Goal: Download file/media

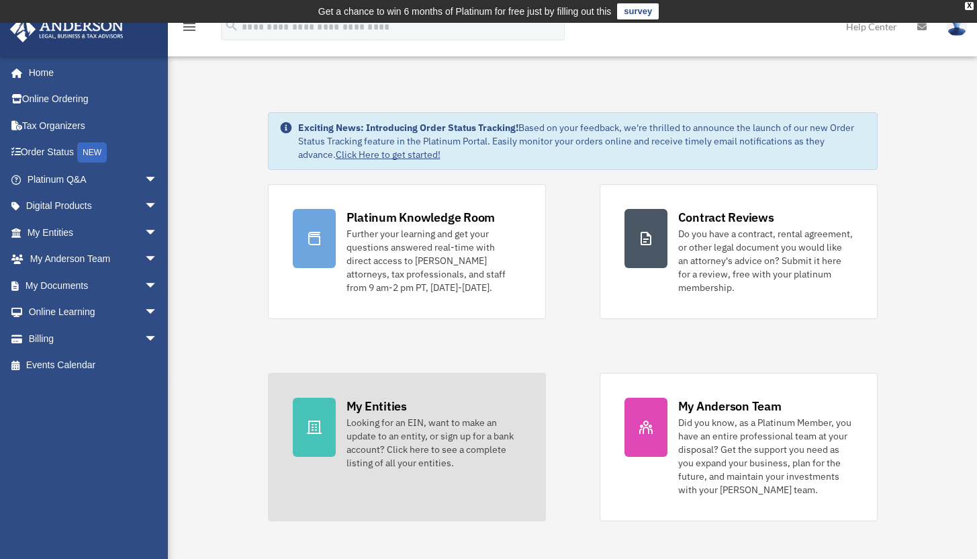
click at [387, 408] on div "My Entities" at bounding box center [376, 405] width 60 height 17
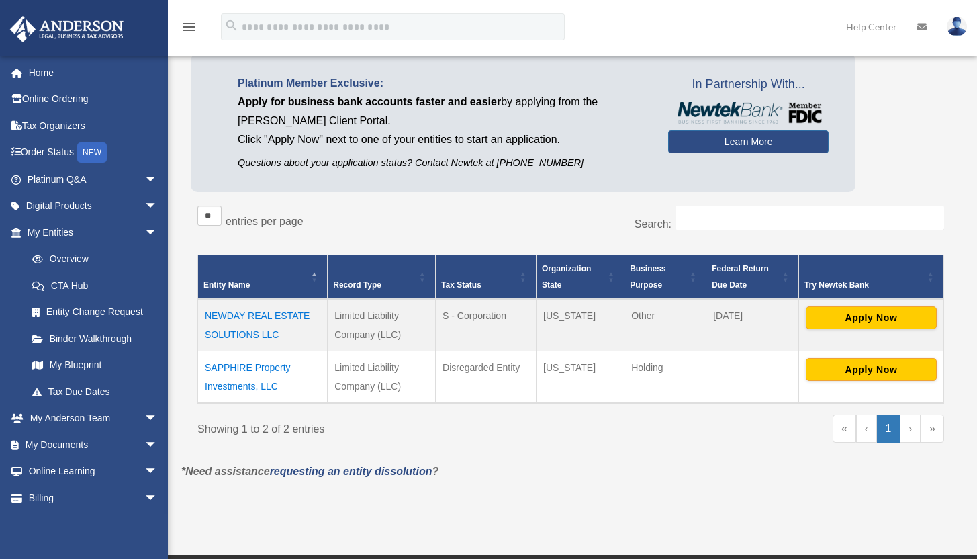
scroll to position [104, 0]
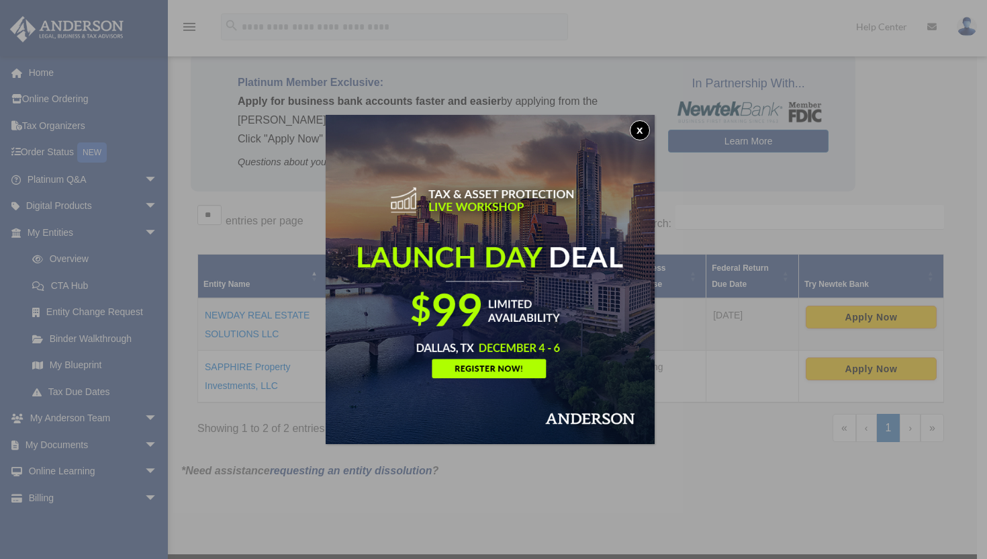
click at [645, 125] on button "x" at bounding box center [640, 130] width 20 height 20
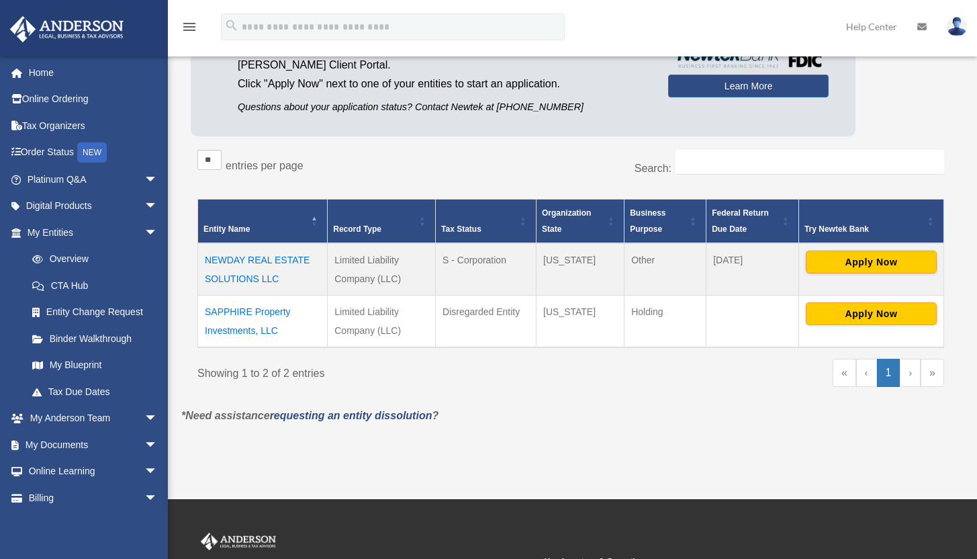
scroll to position [157, 0]
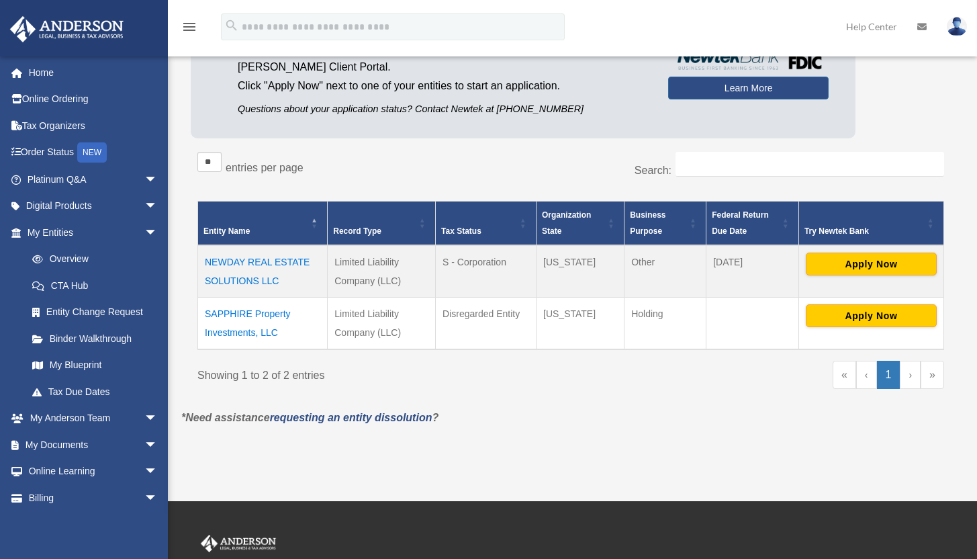
click at [269, 255] on td "NEWDAY REAL ESTATE SOLUTIONS LLC" at bounding box center [263, 271] width 130 height 52
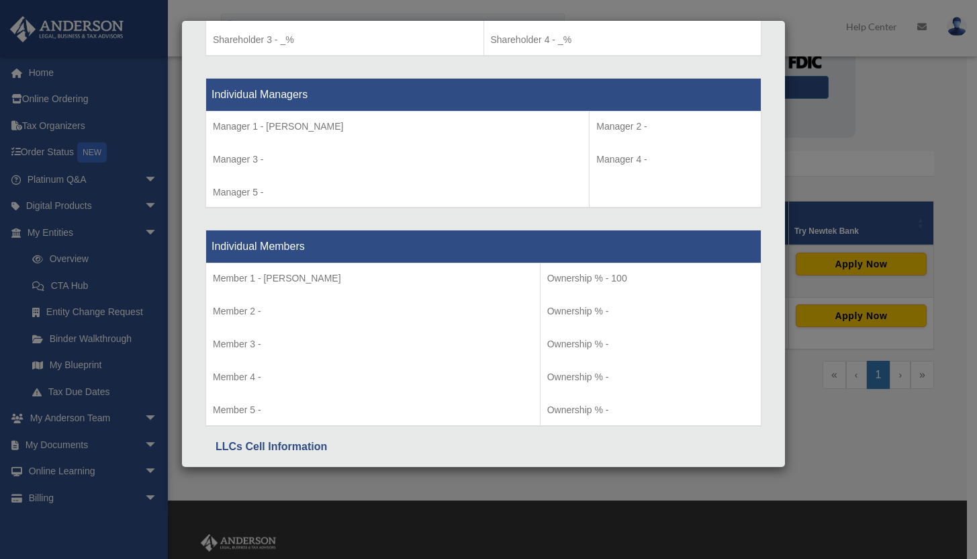
scroll to position [1324, 0]
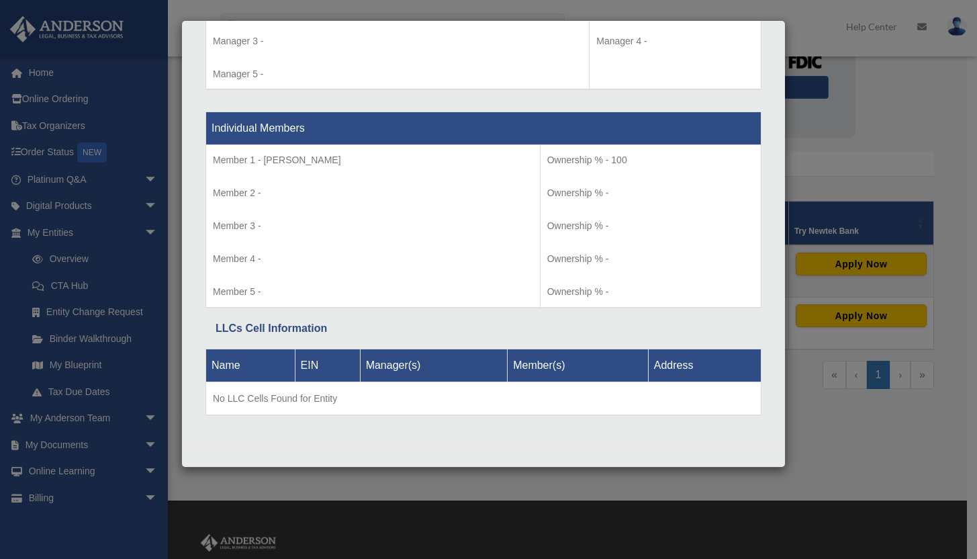
click at [511, 349] on th "Member(s)" at bounding box center [578, 364] width 141 height 33
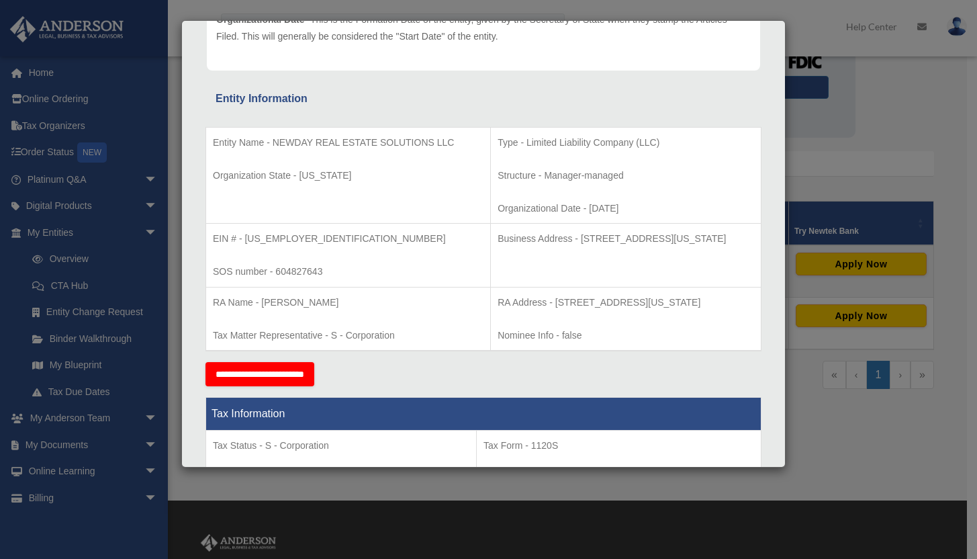
scroll to position [0, 0]
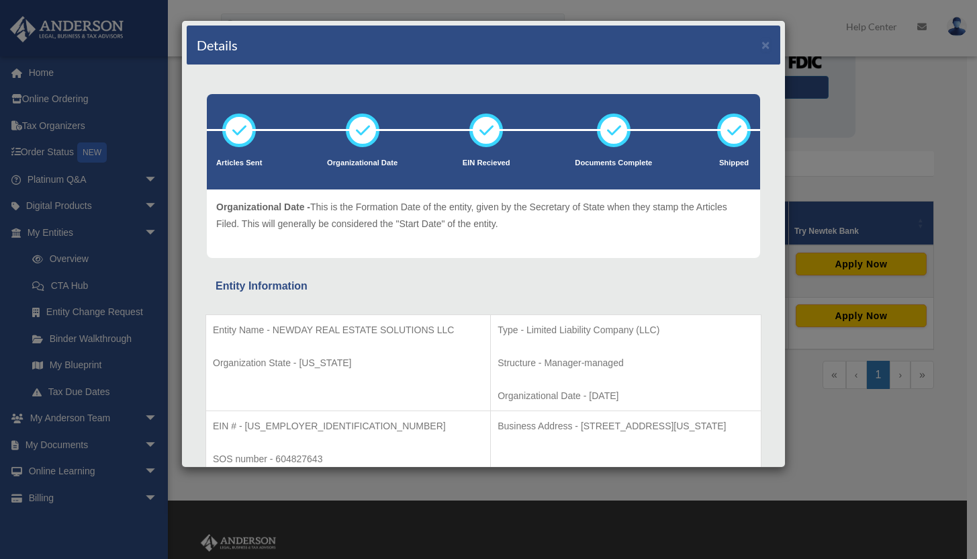
click at [143, 442] on div "Details × Articles Sent Organizational Date" at bounding box center [488, 279] width 977 height 559
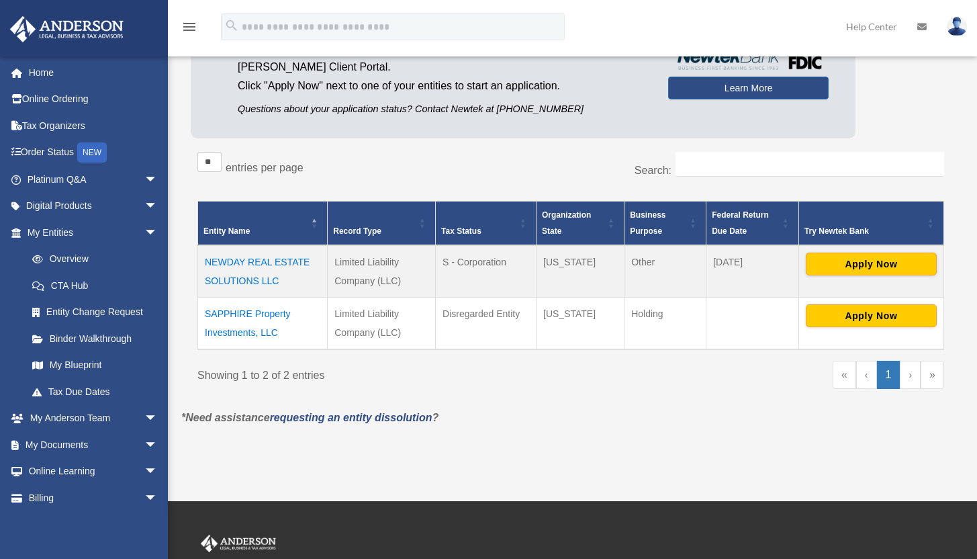
click at [241, 261] on td "NEWDAY REAL ESTATE SOLUTIONS LLC" at bounding box center [263, 271] width 130 height 52
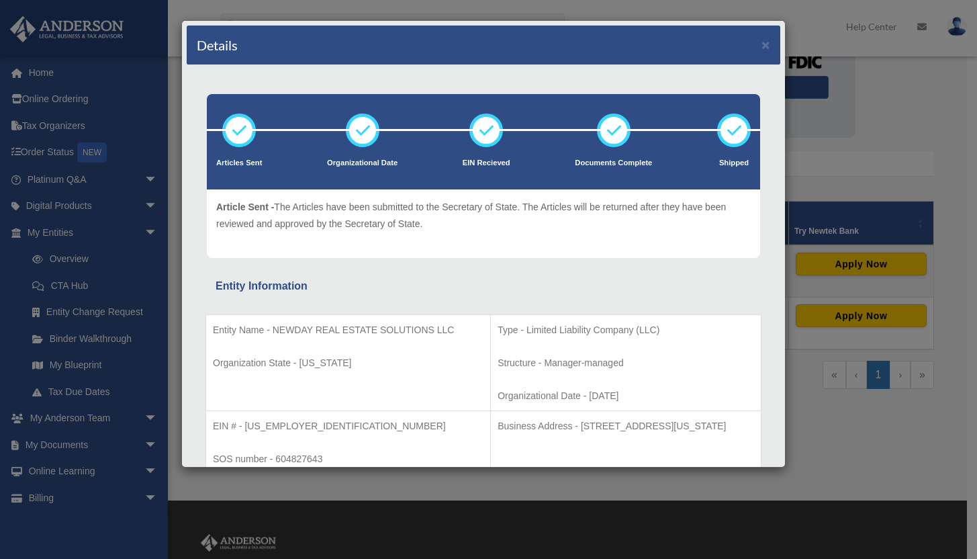
click at [140, 444] on div "Details × Articles Sent Organizational Date" at bounding box center [488, 279] width 977 height 559
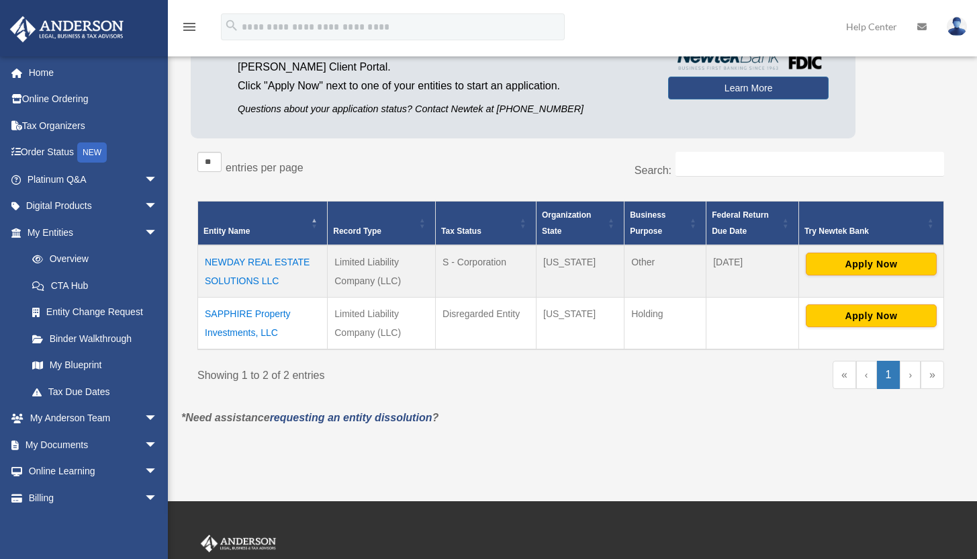
click at [144, 444] on span "arrow_drop_down" at bounding box center [157, 445] width 27 height 28
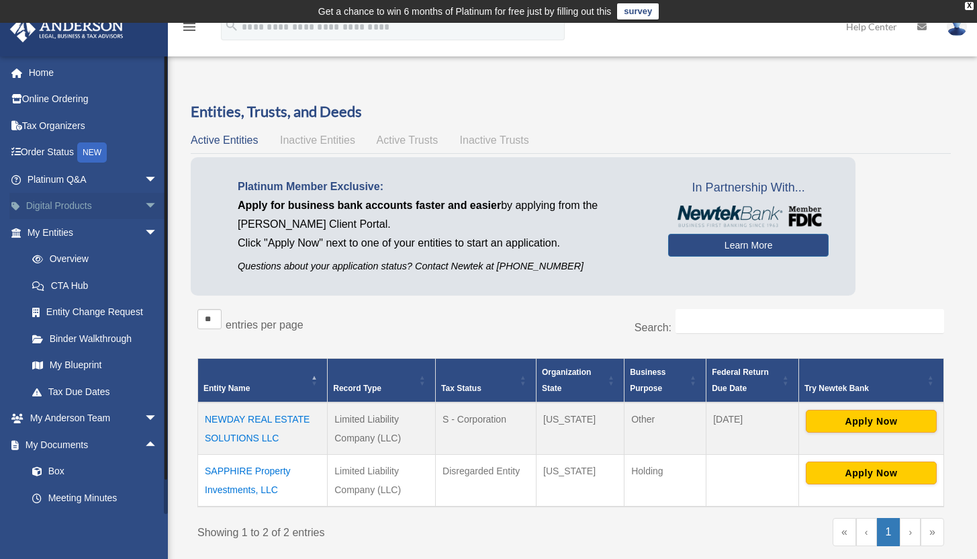
click at [145, 201] on span "arrow_drop_down" at bounding box center [157, 207] width 27 height 28
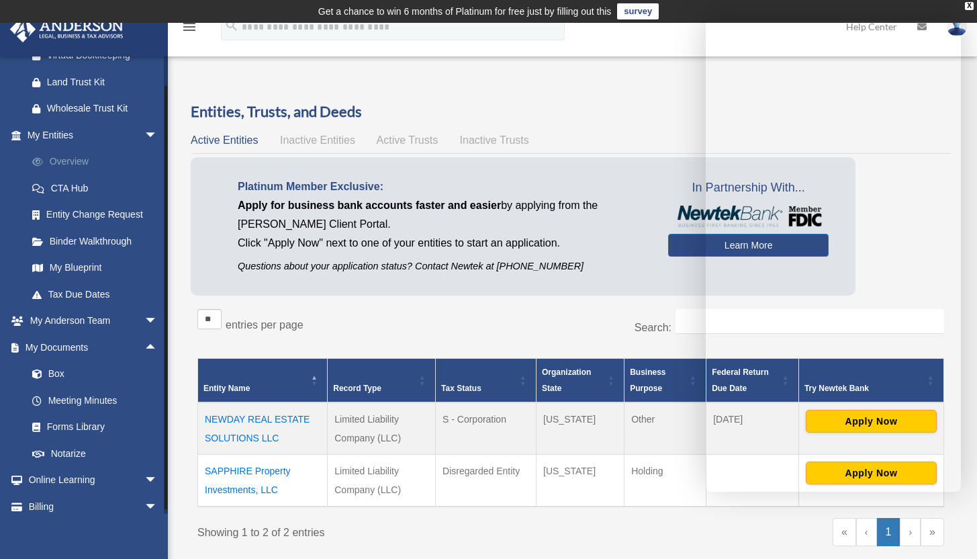
scroll to position [207, 0]
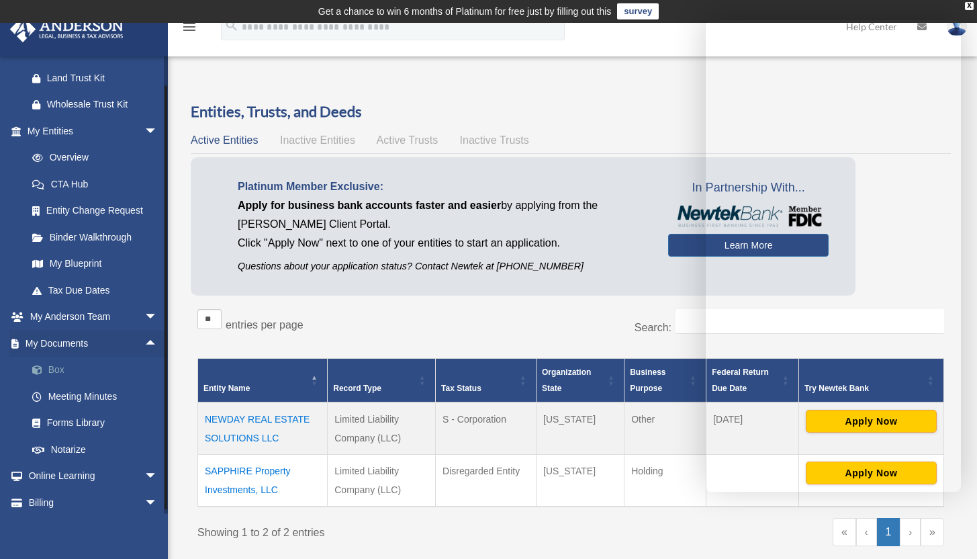
click at [64, 368] on link "Box" at bounding box center [98, 370] width 159 height 27
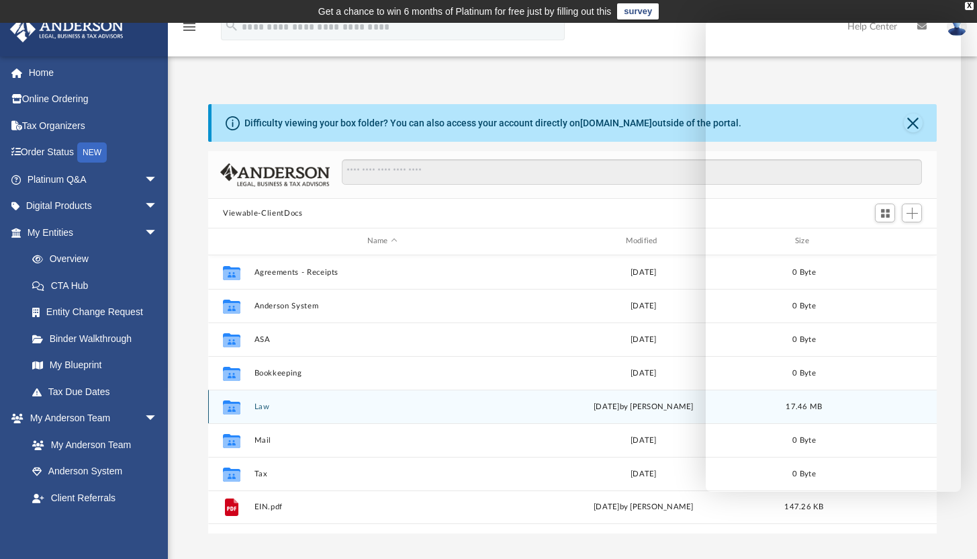
click at [281, 399] on div "Collaborated Folder Law Tue Feb 7 2023 by Maryana Amman 17.46 MB" at bounding box center [572, 406] width 728 height 34
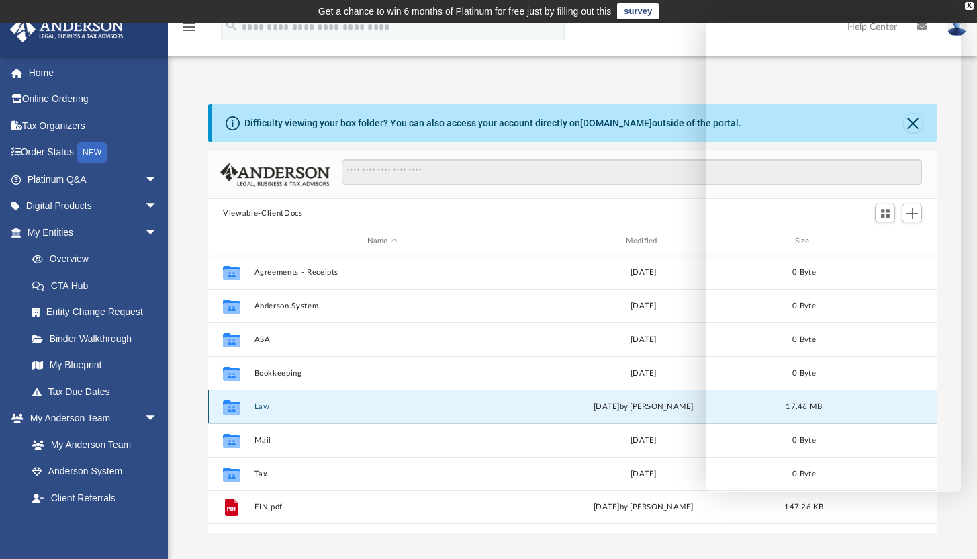
click at [242, 406] on icon "Collaborated Folder" at bounding box center [231, 405] width 21 height 21
click at [232, 405] on icon "grid" at bounding box center [231, 408] width 17 height 11
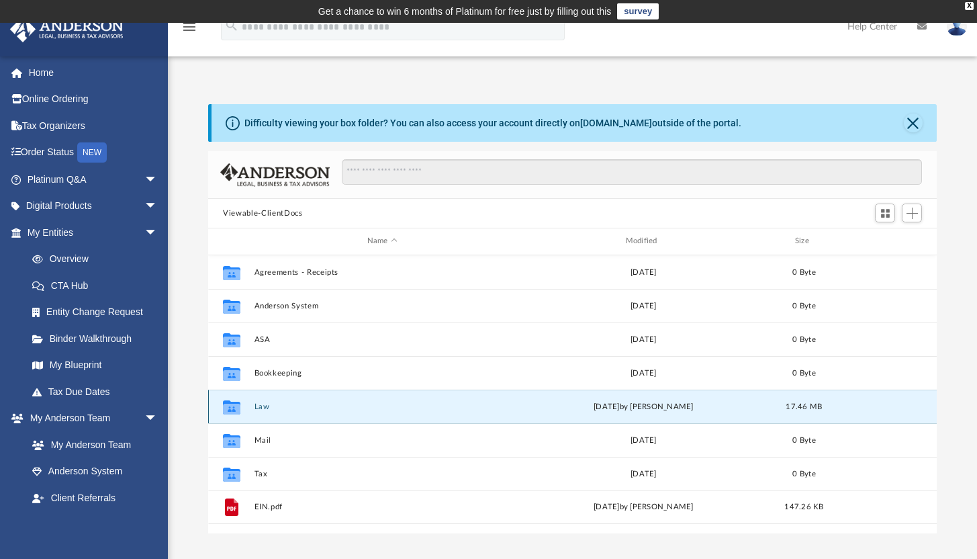
click at [240, 402] on icon "grid" at bounding box center [231, 406] width 17 height 14
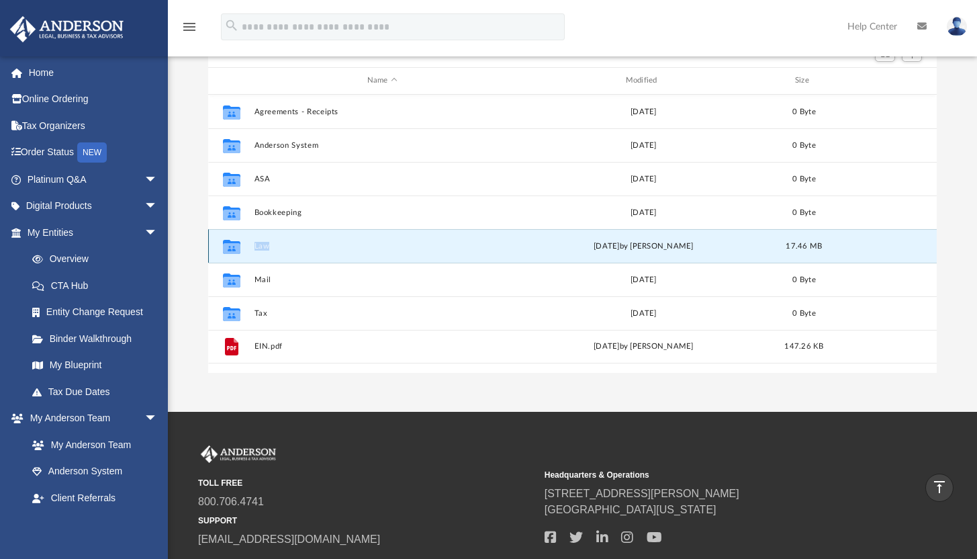
scroll to position [157, 0]
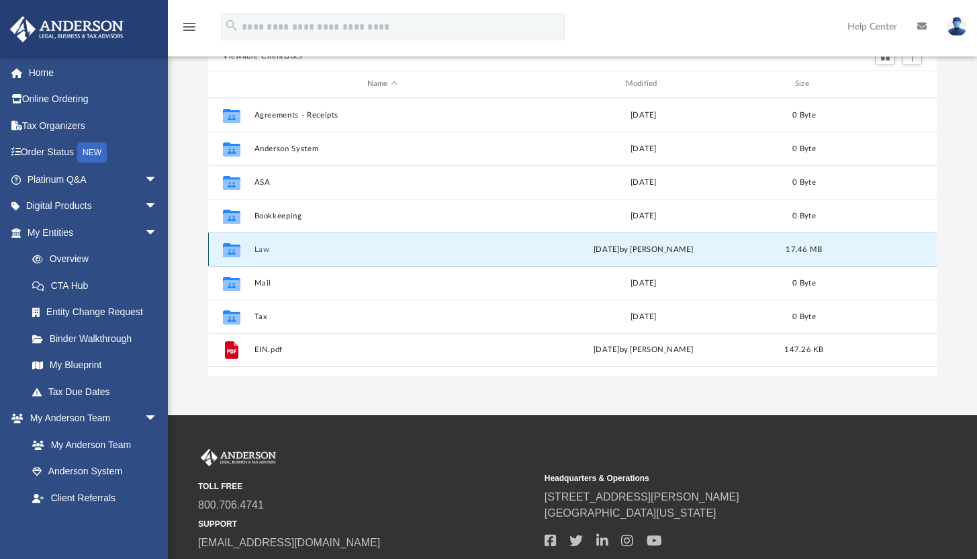
click at [232, 250] on icon "grid" at bounding box center [231, 251] width 17 height 11
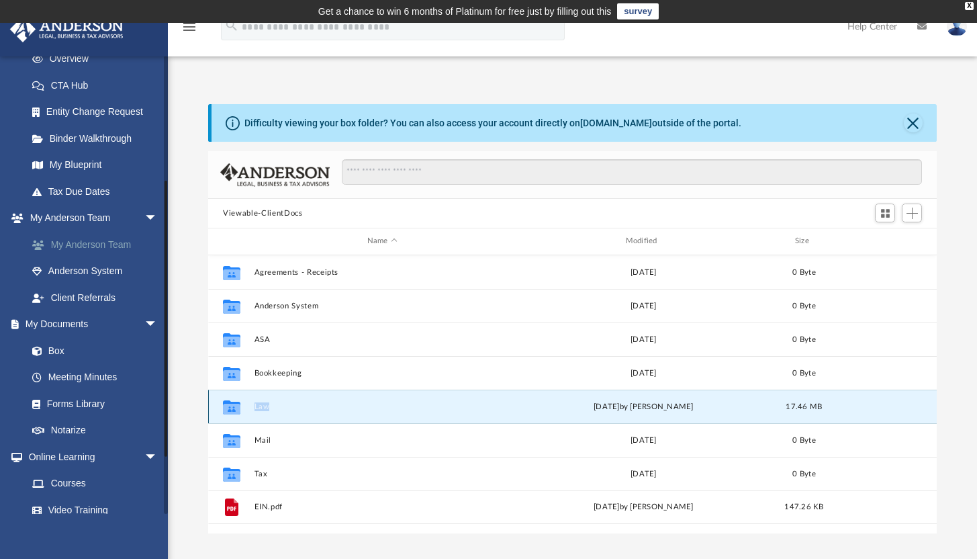
scroll to position [292, 0]
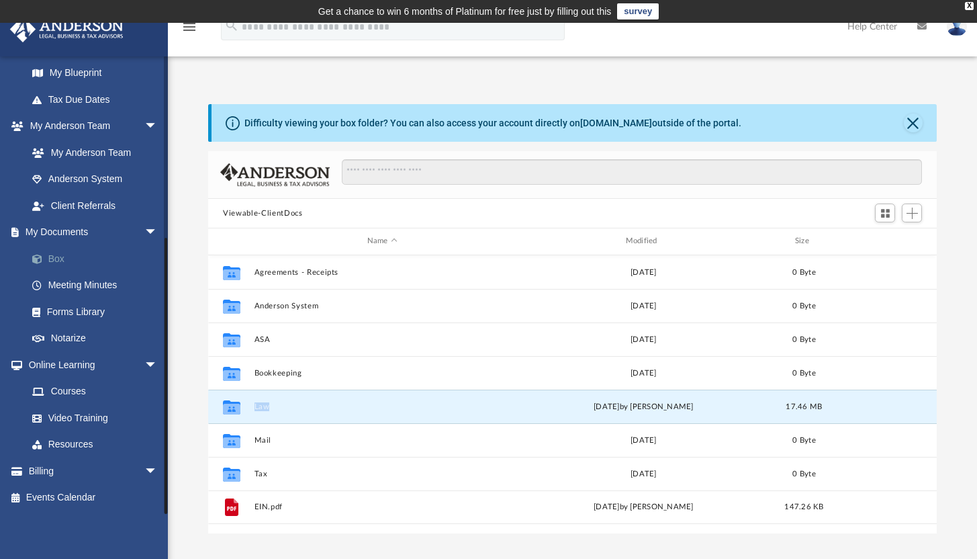
click at [62, 256] on link "Box" at bounding box center [98, 258] width 159 height 27
click at [97, 252] on link "Box" at bounding box center [98, 258] width 159 height 27
click at [259, 407] on button "Law" at bounding box center [382, 406] width 256 height 9
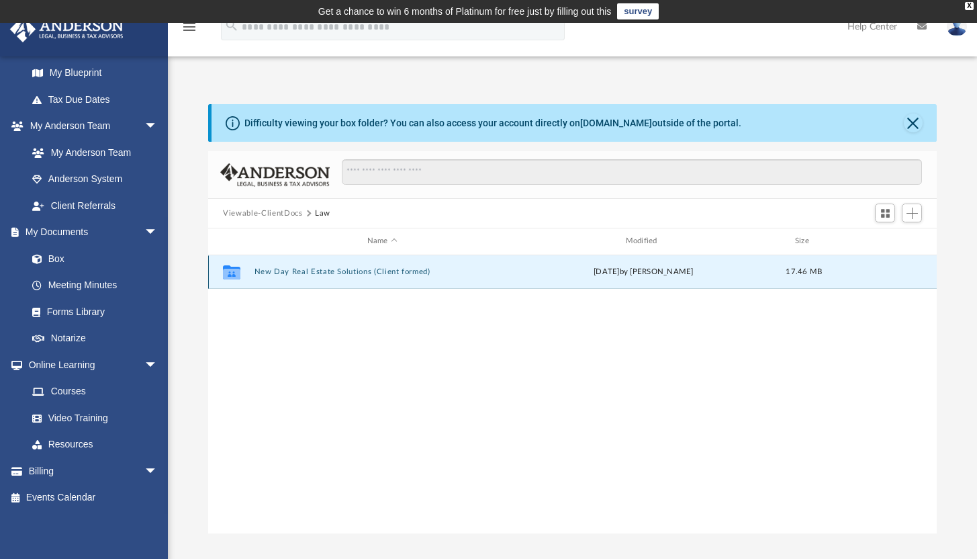
click at [399, 271] on button "New Day Real Estate Solutions (Client formed)" at bounding box center [382, 271] width 256 height 9
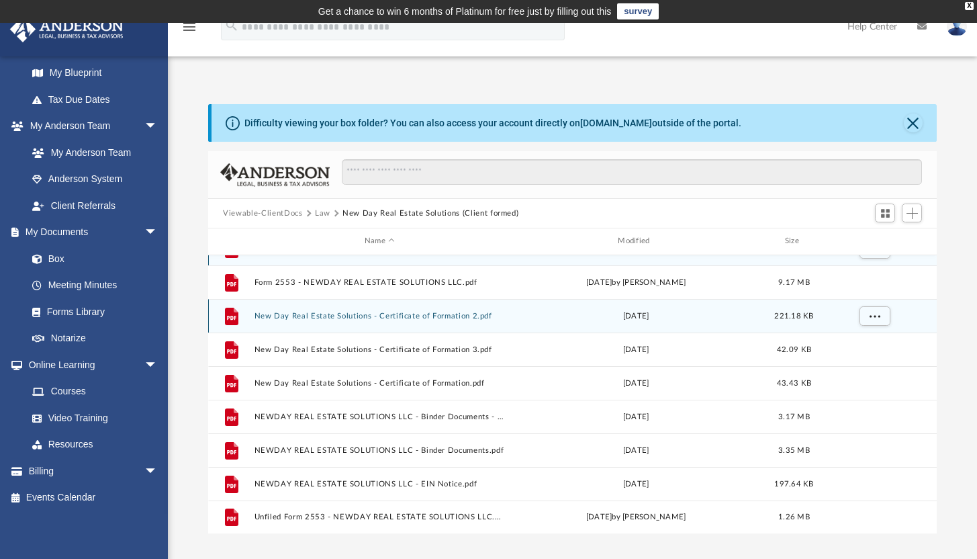
scroll to position [0, 0]
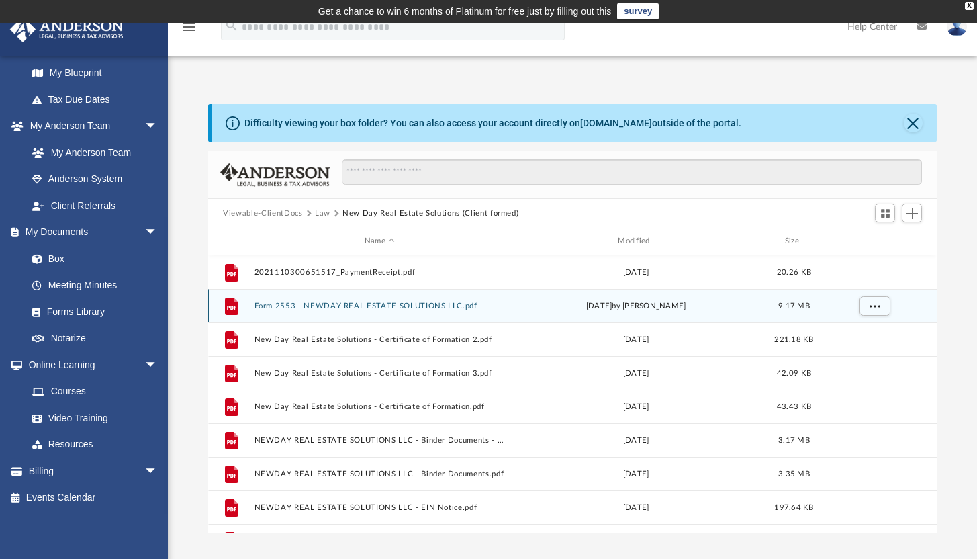
click at [404, 305] on button "Form 2553 - NEWDAY REAL ESTATE SOLUTIONS LLC.pdf" at bounding box center [379, 305] width 250 height 9
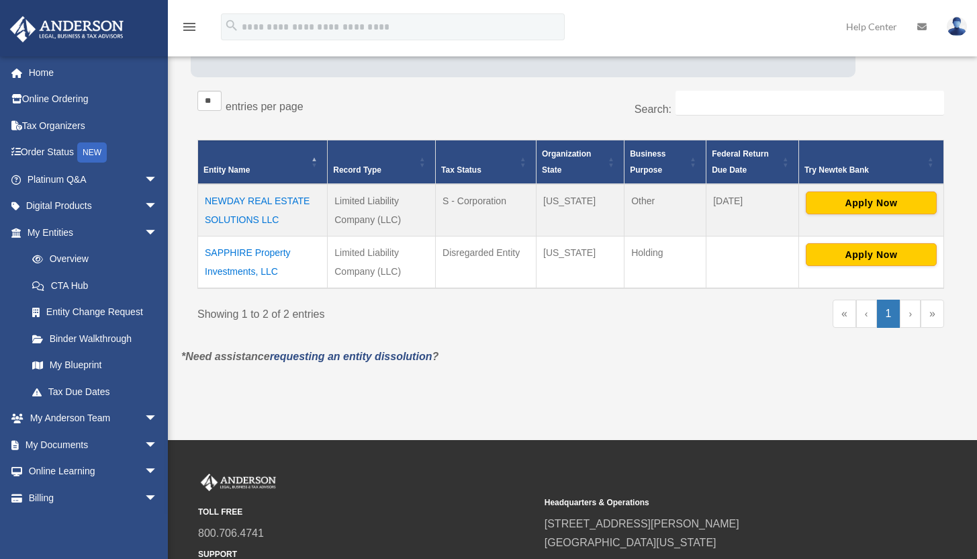
scroll to position [182, 0]
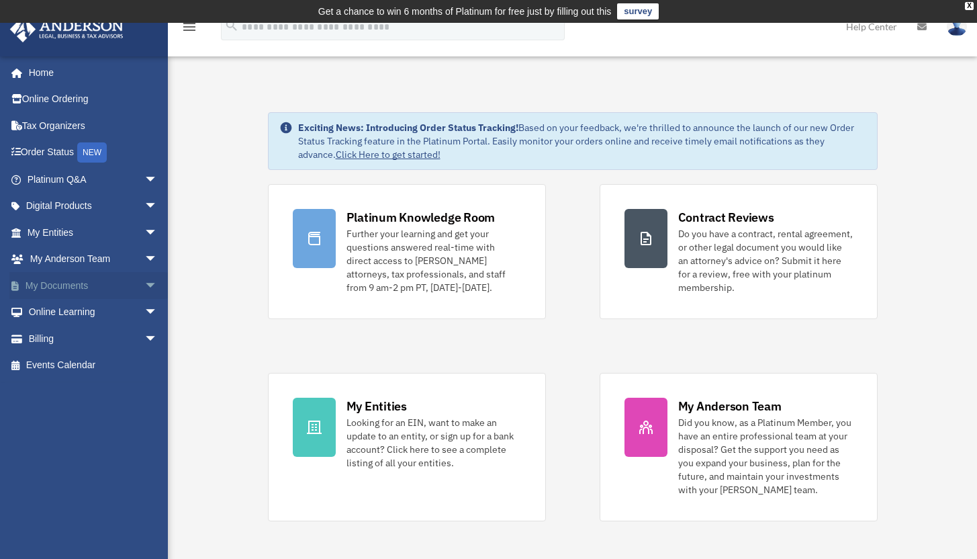
click at [83, 280] on link "My Documents arrow_drop_down" at bounding box center [93, 285] width 169 height 27
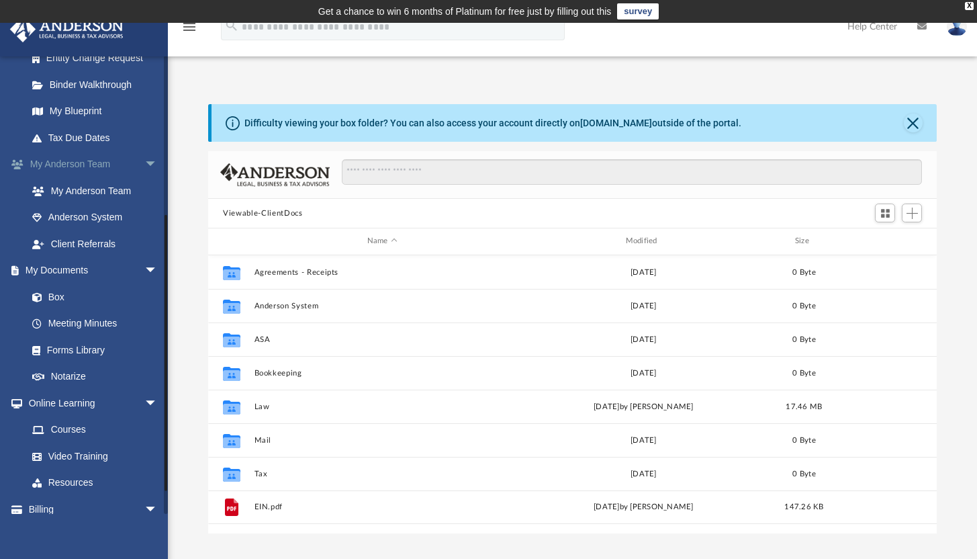
scroll to position [255, 0]
click at [58, 293] on link "Box" at bounding box center [98, 295] width 159 height 27
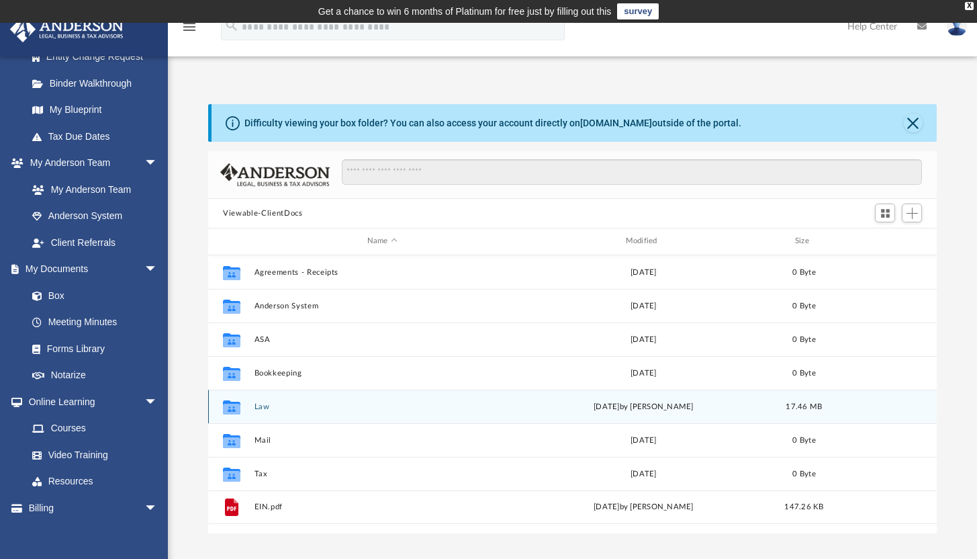
click at [253, 406] on div "Collaborated Folder Law [DATE] by [PERSON_NAME] 17.46 MB" at bounding box center [572, 406] width 728 height 34
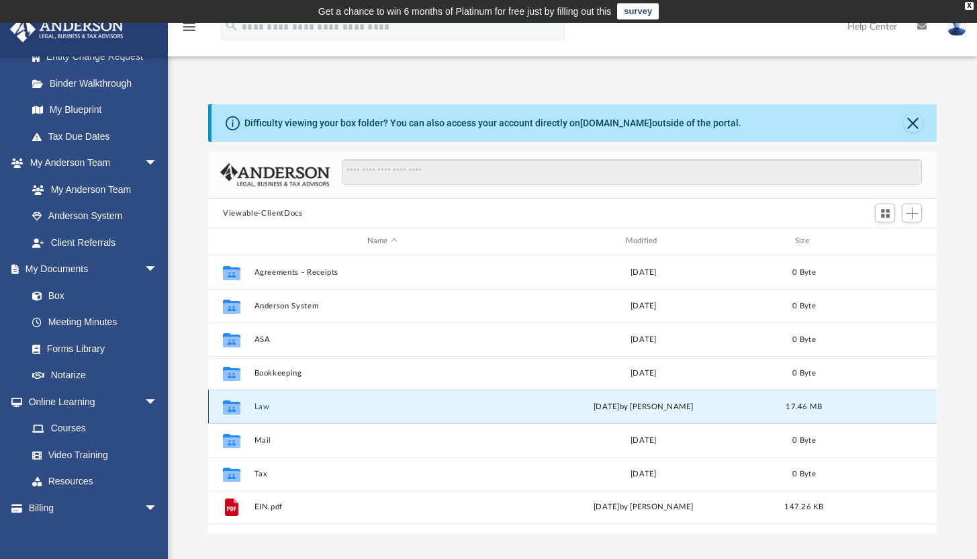
click at [253, 406] on div "Collaborated Folder Law [DATE] by [PERSON_NAME] 17.46 MB" at bounding box center [572, 406] width 728 height 34
click at [232, 406] on icon "grid" at bounding box center [231, 408] width 17 height 11
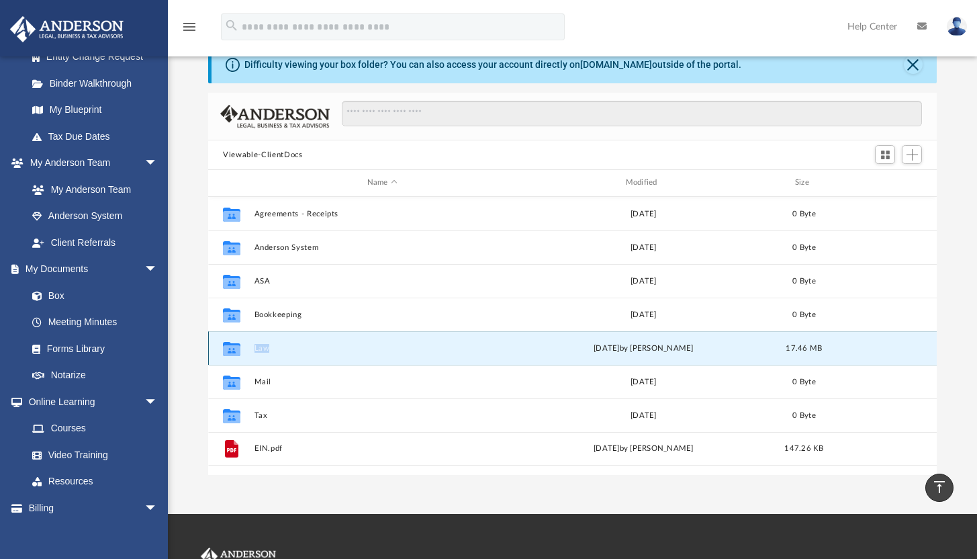
scroll to position [0, 0]
